Goal: Task Accomplishment & Management: Complete application form

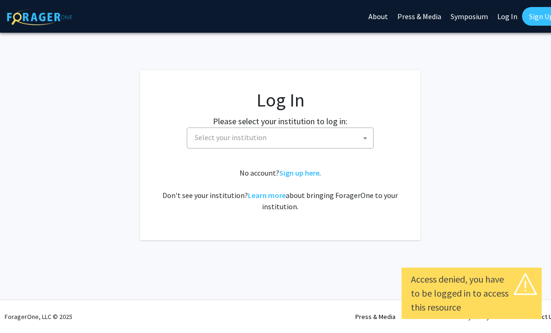
click at [348, 141] on span "Select your institution" at bounding box center [282, 137] width 182 height 19
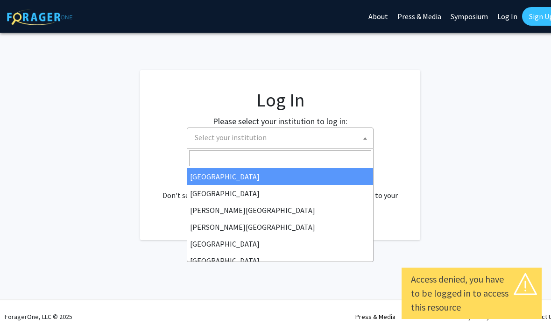
select select "6"
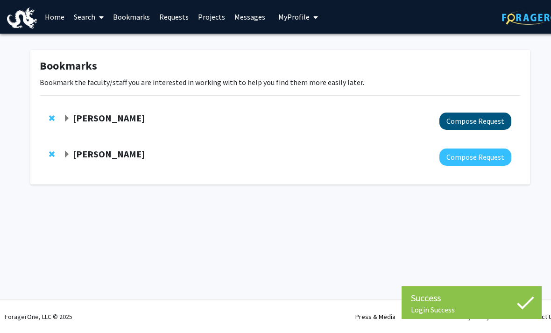
click at [492, 123] on button "Compose Request" at bounding box center [475, 121] width 72 height 17
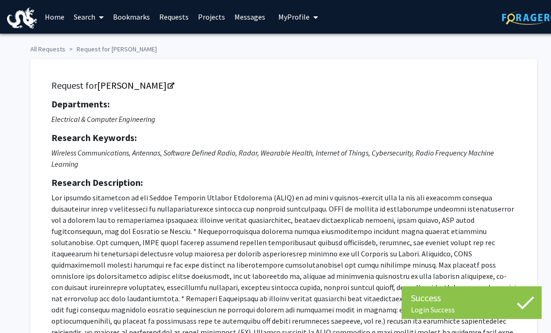
checkbox input "true"
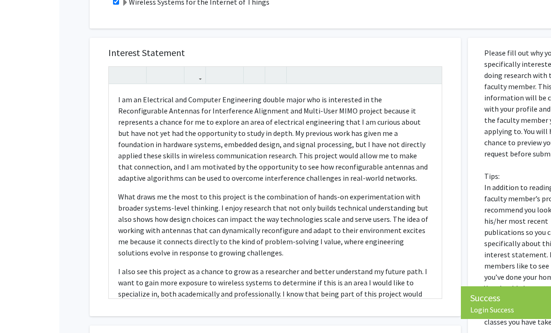
scroll to position [603, 0]
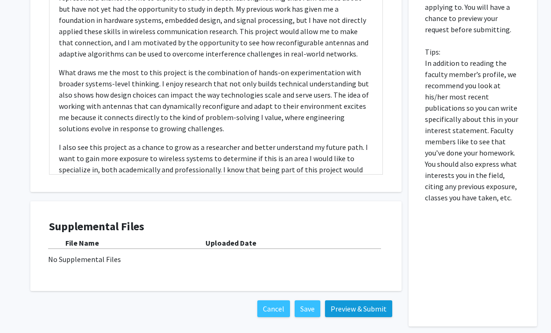
click at [372, 300] on button "Preview & Submit" at bounding box center [358, 308] width 67 height 17
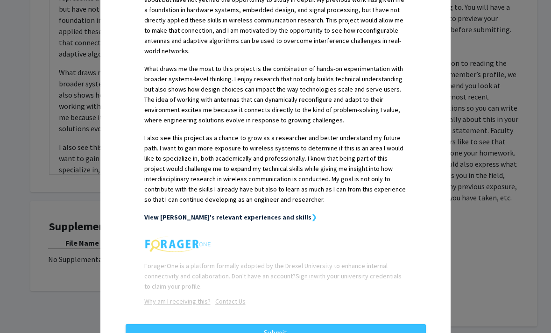
scroll to position [302, 0]
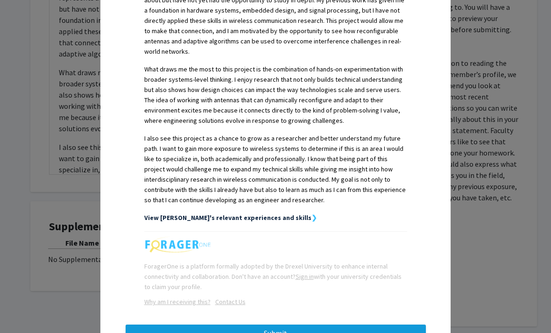
click at [291, 325] on button "Submit" at bounding box center [276, 333] width 300 height 17
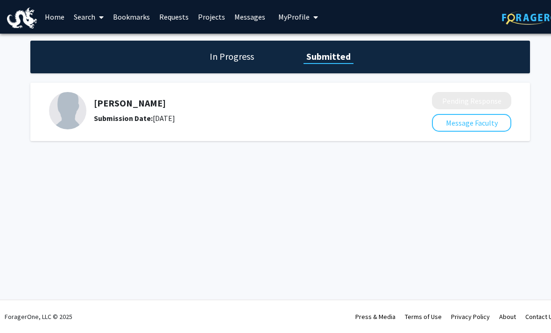
click at [179, 21] on link "Requests" at bounding box center [174, 16] width 39 height 33
click at [134, 14] on link "Bookmarks" at bounding box center [131, 16] width 46 height 33
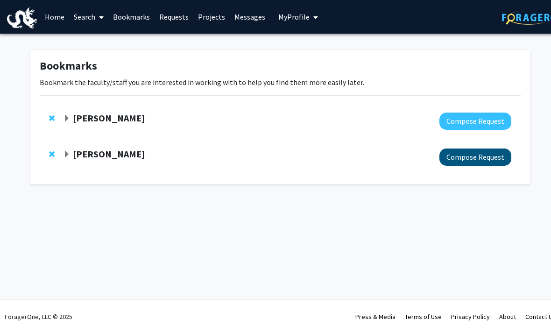
click at [489, 156] on button "Compose Request" at bounding box center [475, 157] width 72 height 17
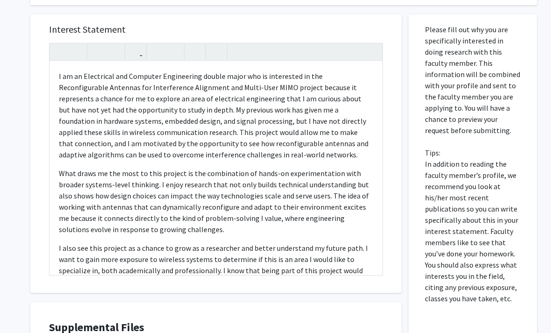
scroll to position [510, 0]
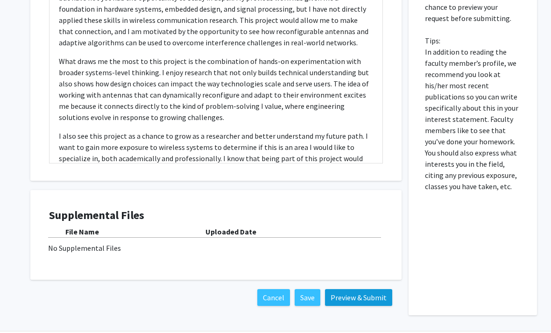
click at [375, 299] on button "Preview & Submit" at bounding box center [358, 297] width 67 height 17
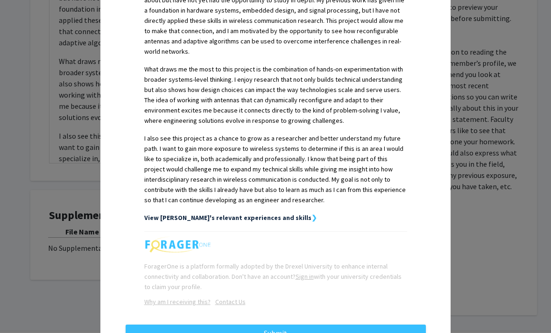
scroll to position [302, 0]
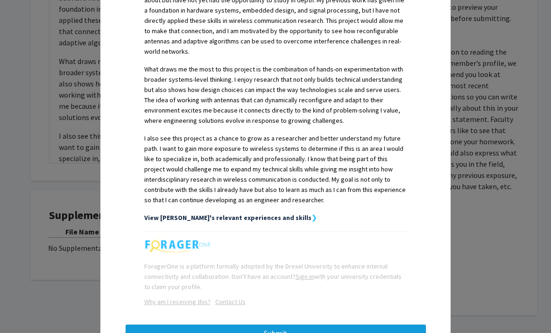
click at [326, 326] on button "Submit" at bounding box center [276, 333] width 300 height 17
